Goal: Check status: Check status

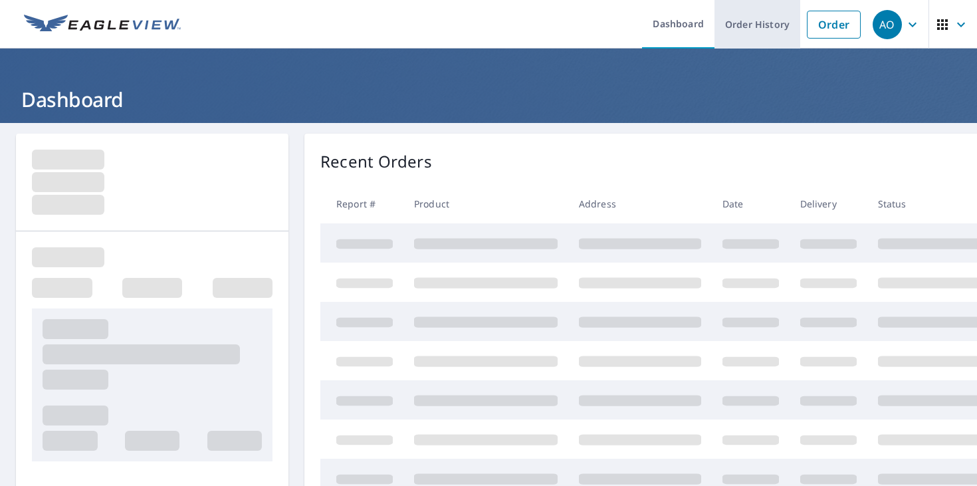
click at [761, 27] on link "Order History" at bounding box center [758, 24] width 86 height 49
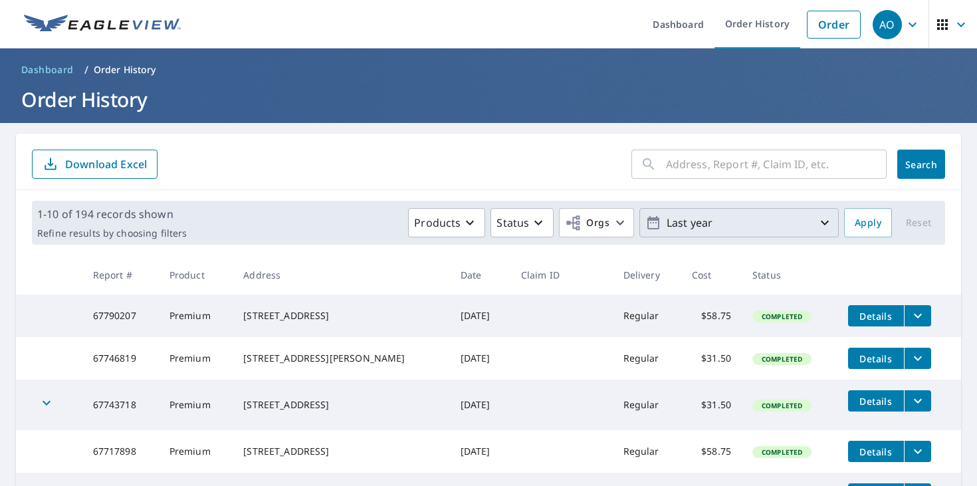
click at [689, 223] on p "Last year" at bounding box center [739, 222] width 156 height 23
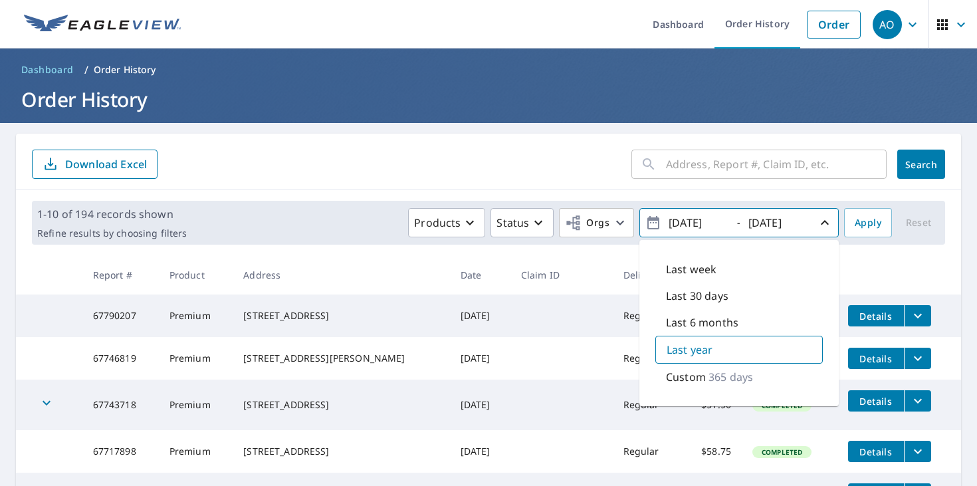
click at [696, 298] on p "Last 30 days" at bounding box center [697, 296] width 62 height 16
type input "[DATE]"
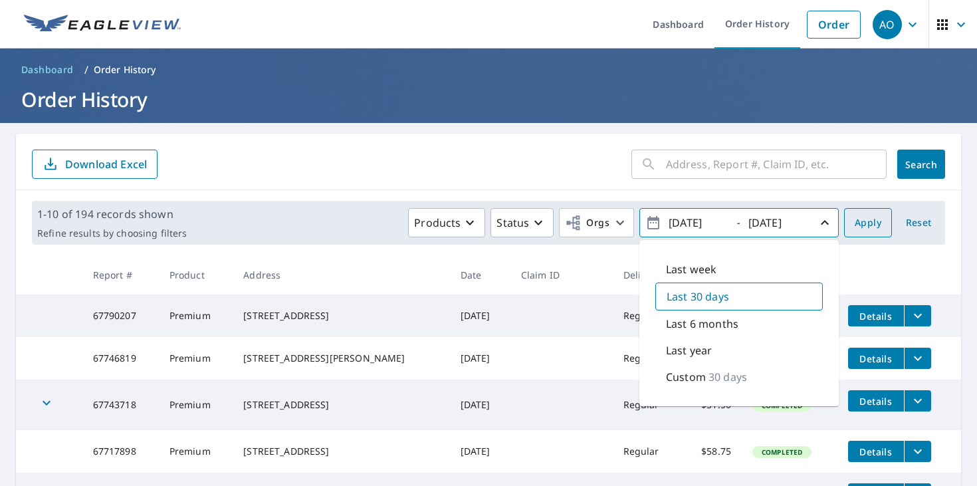
click at [871, 227] on span "Apply" at bounding box center [868, 223] width 27 height 17
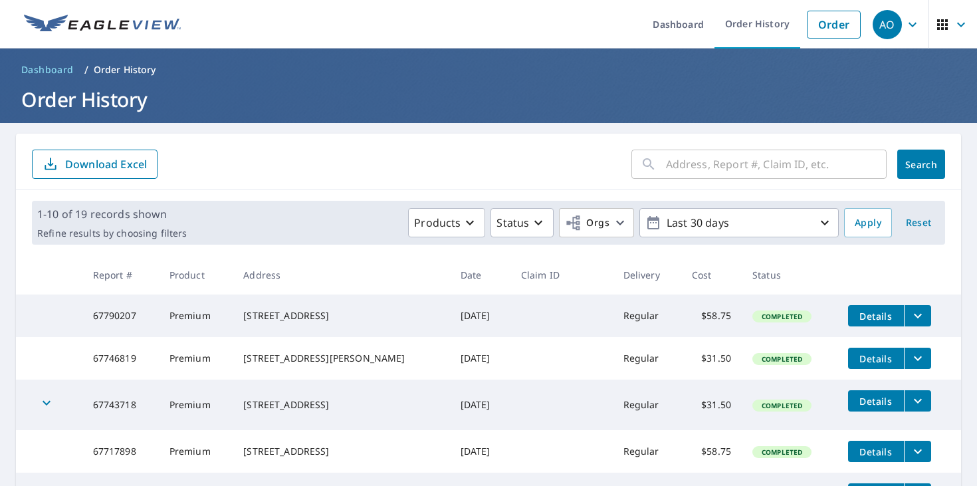
click at [100, 170] on p "Download Excel" at bounding box center [106, 164] width 82 height 15
